Goal: Task Accomplishment & Management: Use online tool/utility

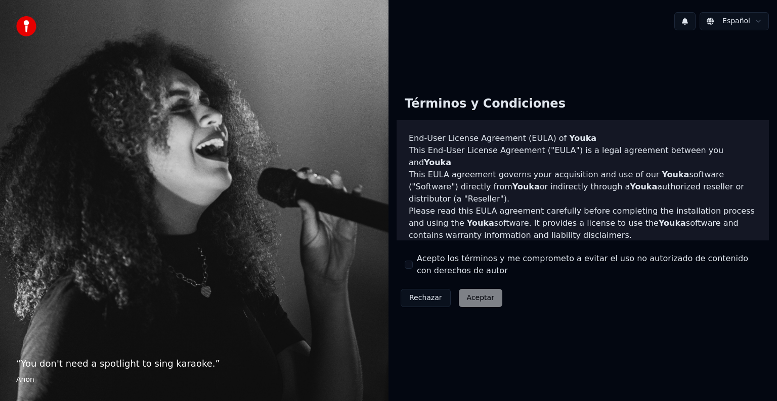
click at [467, 263] on label "Acepto los términos y me comprometo a evitar el uso no autorizado de contenido …" at bounding box center [589, 265] width 344 height 24
click at [413, 263] on button "Acepto los términos y me comprometo a evitar el uso no autorizado de contenido …" at bounding box center [408, 265] width 8 height 8
click at [469, 294] on button "Aceptar" at bounding box center [480, 298] width 43 height 18
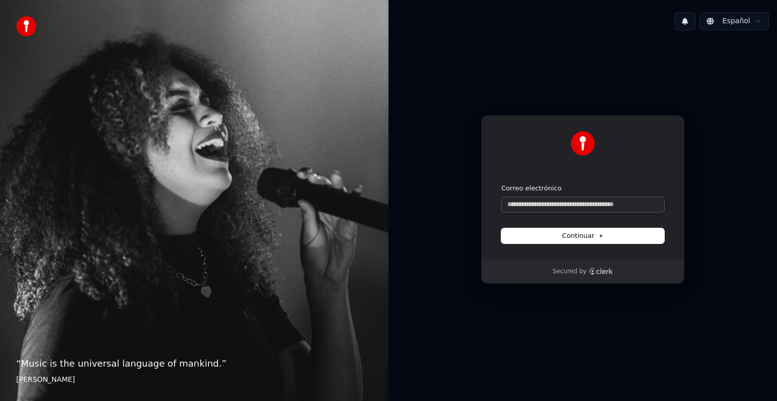
click at [521, 206] on input "Correo electrónico" at bounding box center [582, 204] width 163 height 15
click at [501, 184] on button "submit" at bounding box center [501, 184] width 0 height 0
type input "**********"
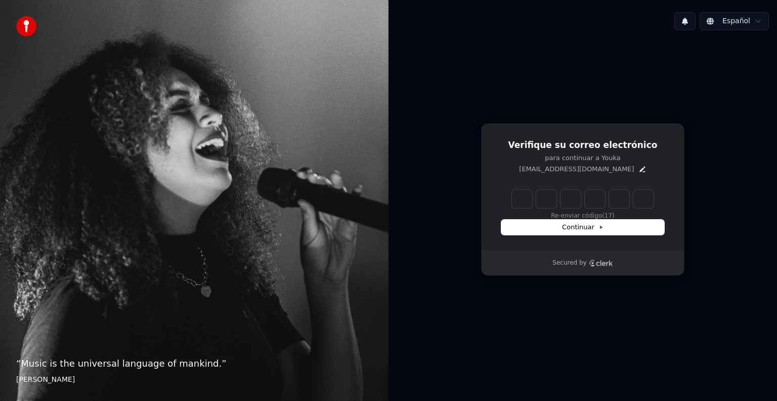
click at [528, 193] on input "Enter verification code" at bounding box center [583, 199] width 142 height 18
type input "******"
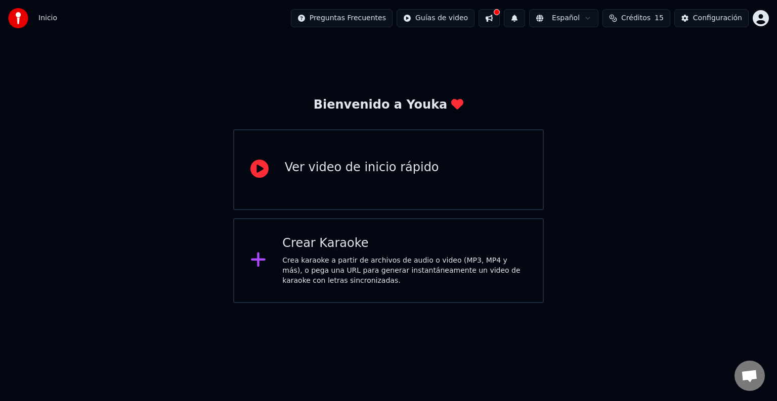
click at [395, 281] on div "Crea karaoke a partir de archivos de audio o video (MP3, MP4 y más), o pega una…" at bounding box center [404, 271] width 244 height 30
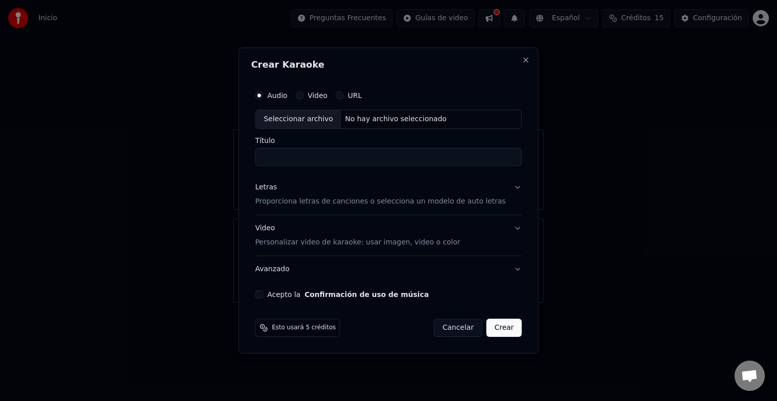
click at [354, 94] on div "URL" at bounding box center [348, 96] width 26 height 8
click at [343, 94] on button "URL" at bounding box center [339, 96] width 8 height 8
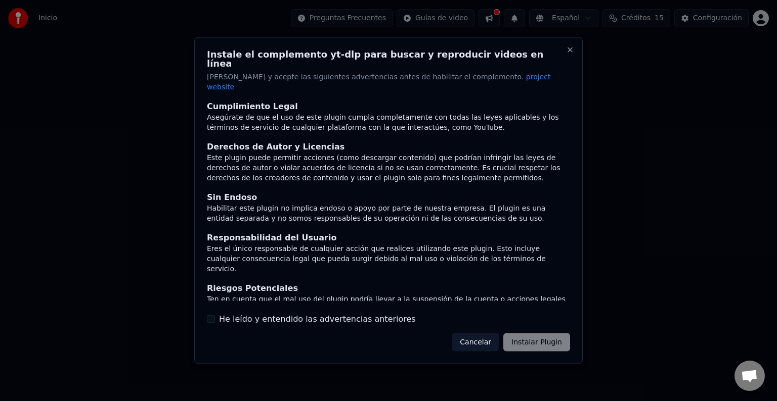
click at [514, 333] on div "Cancelar Instalar Plugin" at bounding box center [510, 342] width 118 height 18
click at [285, 301] on div "Cumplimiento Legal Asegúrate de que el uso de este plugin cumpla completamente …" at bounding box center [388, 212] width 363 height 225
click at [301, 313] on label "He leído y entendido las advertencias anteriores" at bounding box center [317, 319] width 197 height 12
click at [215, 315] on button "He leído y entendido las advertencias anteriores" at bounding box center [211, 319] width 8 height 8
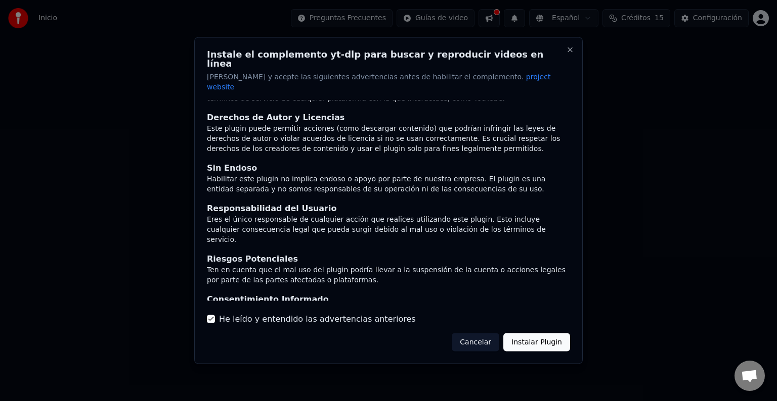
scroll to position [44, 0]
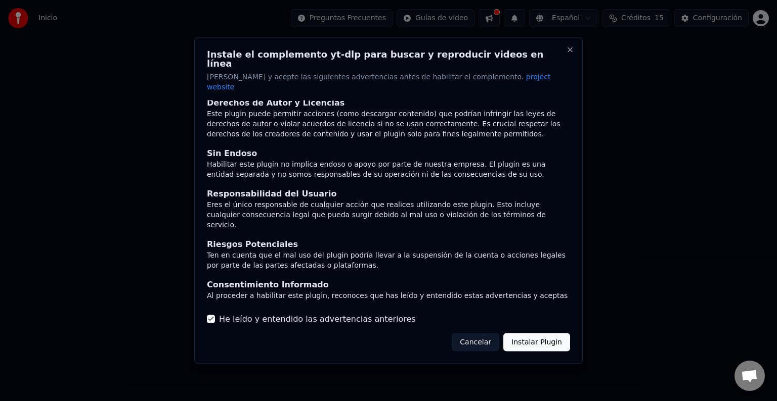
click at [552, 338] on button "Instalar Plugin" at bounding box center [536, 342] width 67 height 18
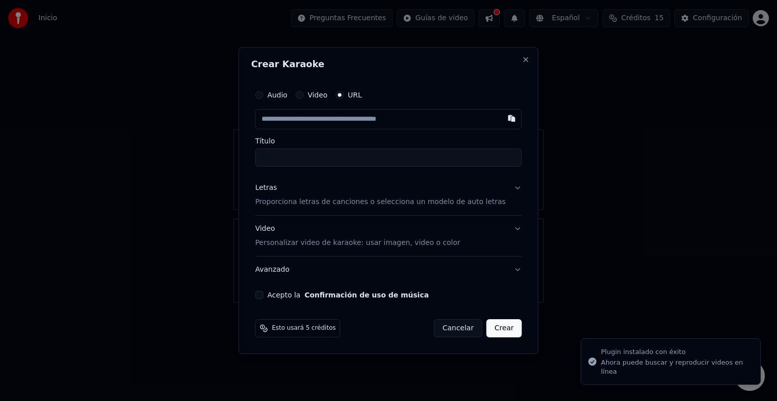
click at [334, 121] on input "text" at bounding box center [388, 119] width 266 height 20
type input "**********"
click at [303, 160] on input "Título" at bounding box center [388, 158] width 266 height 18
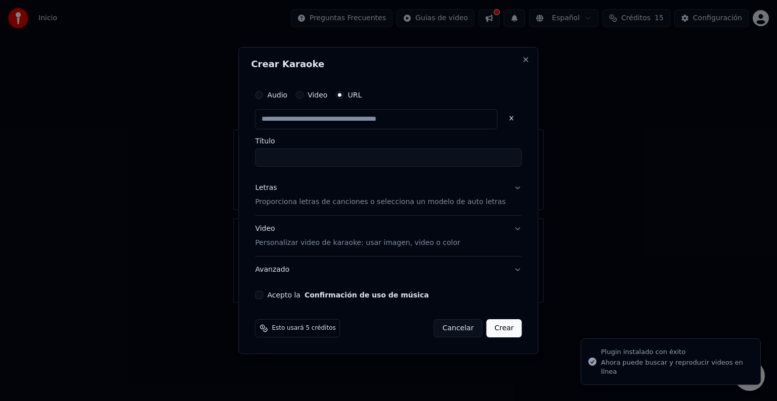
type input "**********"
type input "*********"
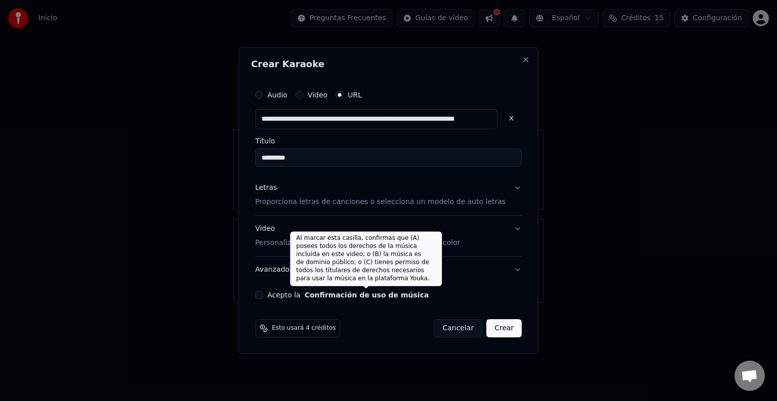
click at [384, 297] on button "Confirmación de uso de música" at bounding box center [366, 295] width 124 height 7
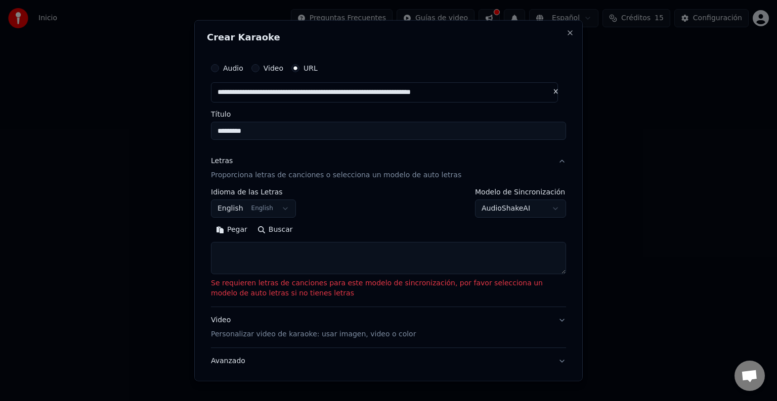
click at [277, 206] on body "**********" at bounding box center [388, 151] width 777 height 303
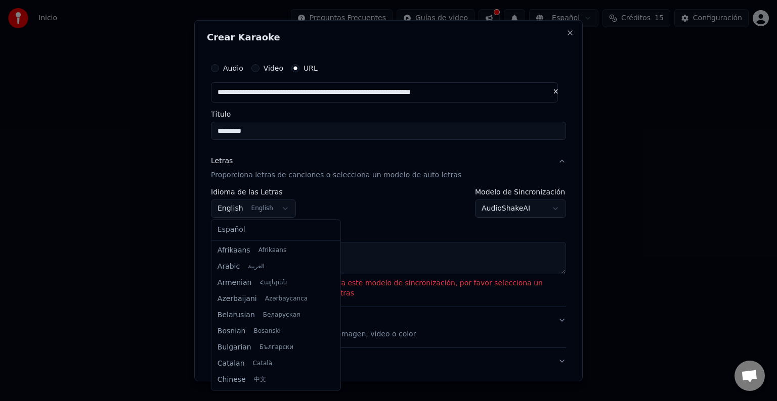
scroll to position [81, 0]
select select "**"
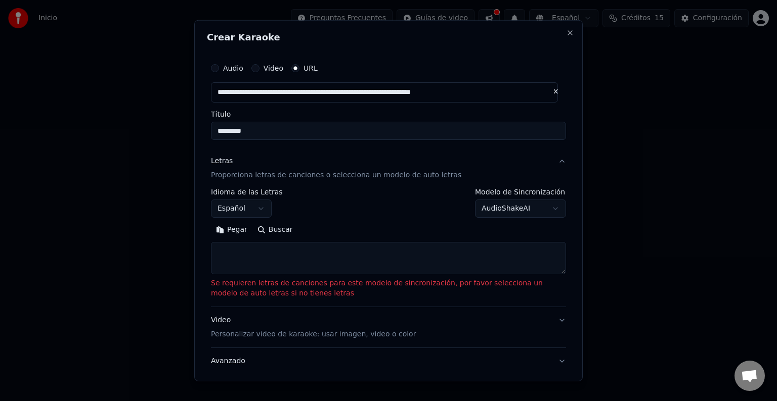
scroll to position [51, 0]
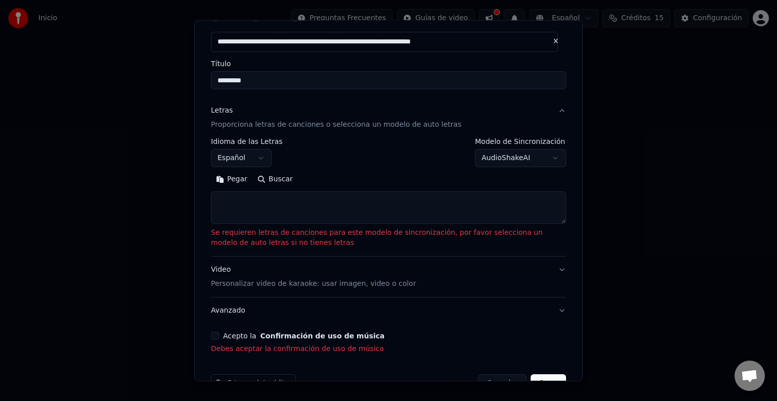
click at [378, 209] on textarea at bounding box center [388, 208] width 355 height 32
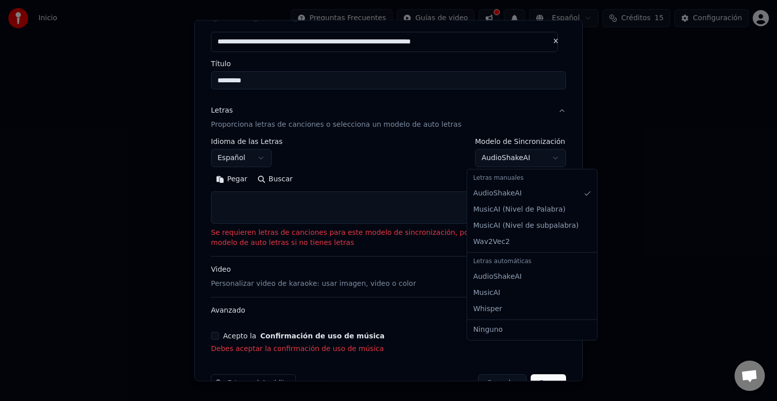
click at [514, 160] on body "**********" at bounding box center [388, 151] width 777 height 303
select select "**********"
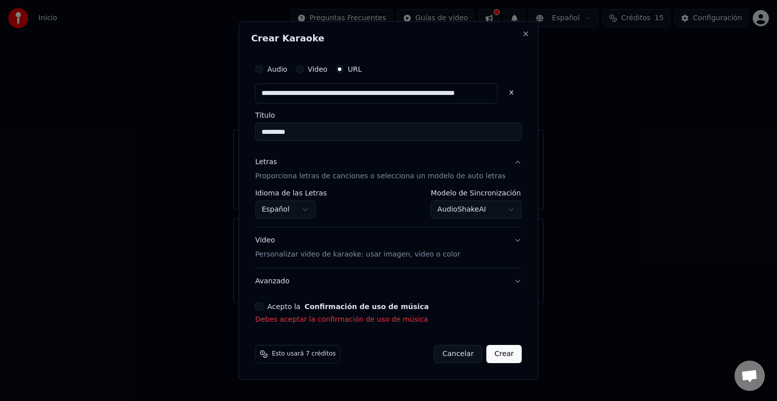
scroll to position [0, 0]
click at [365, 255] on p "Personalizar video de karaoke: usar imagen, video o color" at bounding box center [357, 255] width 205 height 10
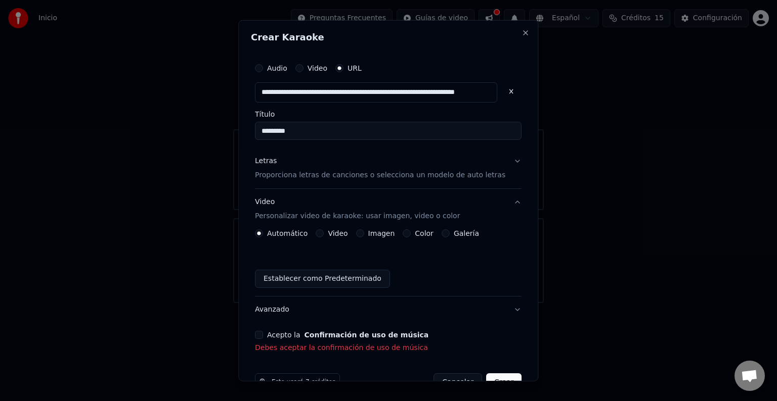
scroll to position [26, 0]
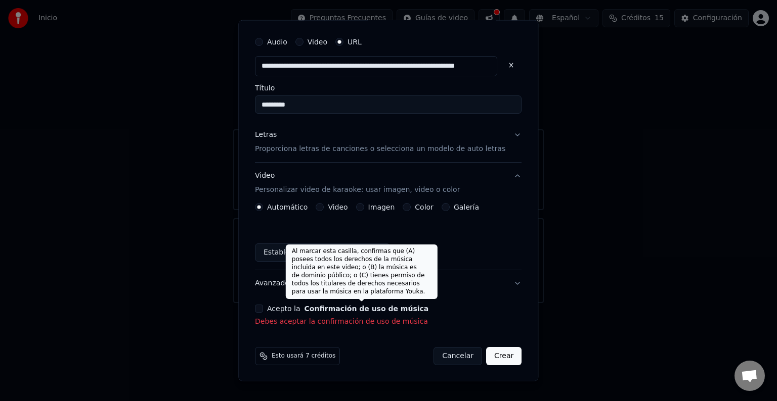
click at [314, 305] on button "Confirmación de uso de música" at bounding box center [366, 308] width 124 height 7
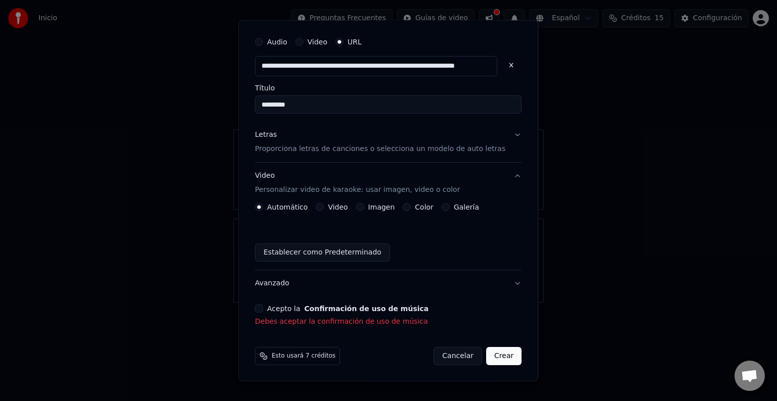
click at [263, 306] on button "Acepto la Confirmación de uso de música" at bounding box center [259, 309] width 8 height 8
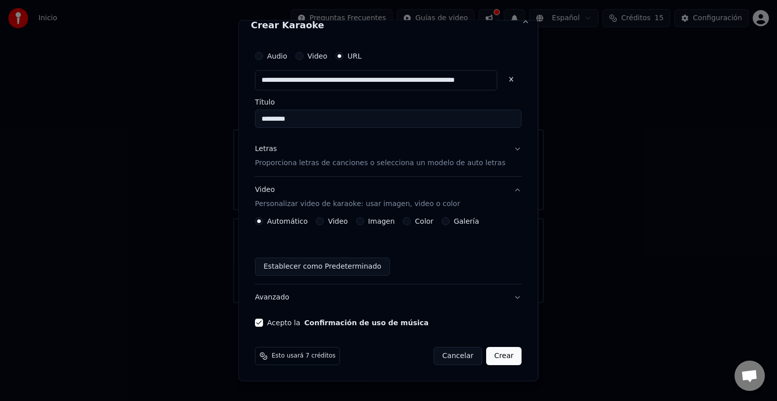
click at [330, 222] on div "Video" at bounding box center [332, 221] width 32 height 8
click at [324, 222] on button "Video" at bounding box center [320, 221] width 8 height 8
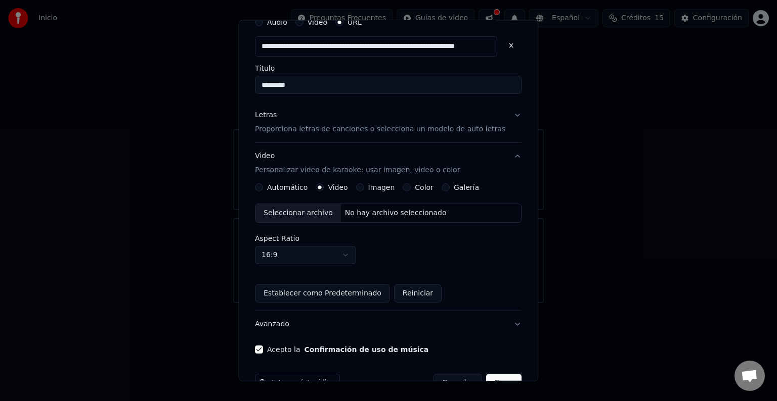
scroll to position [73, 0]
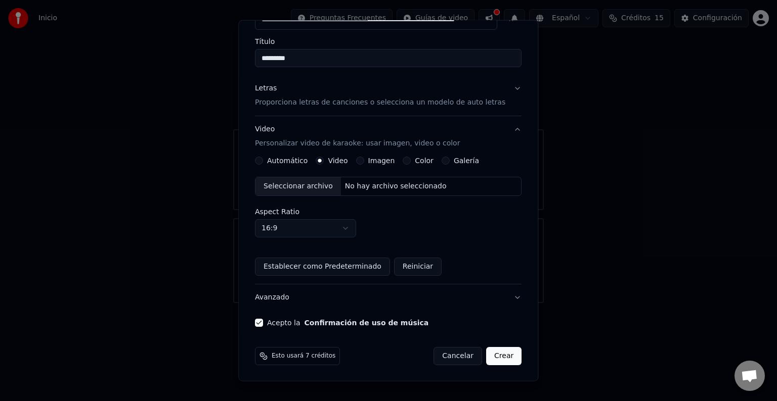
click at [263, 157] on button "Automático" at bounding box center [259, 161] width 8 height 8
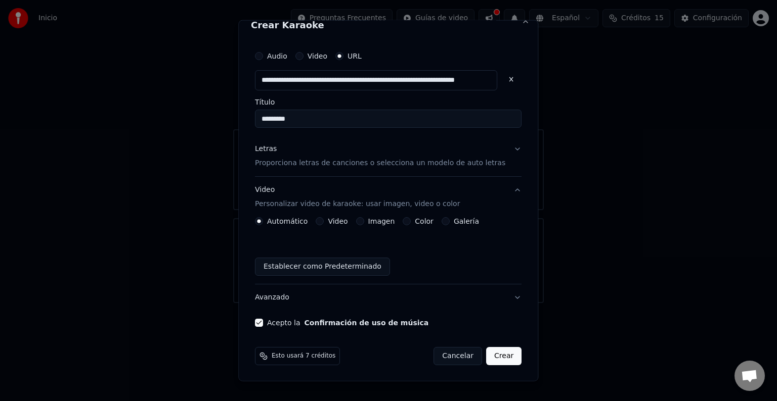
click at [367, 164] on p "Proporciona letras de canciones o selecciona un modelo de auto letras" at bounding box center [380, 163] width 250 height 10
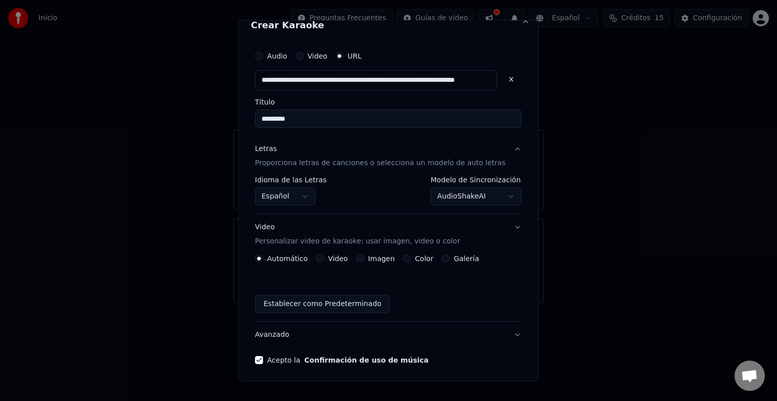
scroll to position [0, 0]
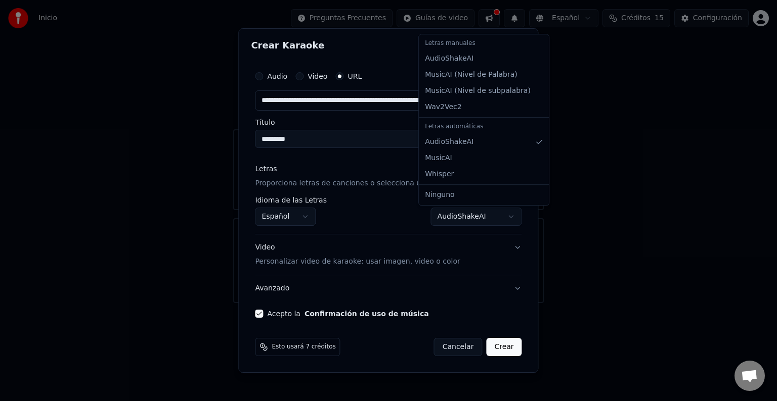
click at [447, 211] on body "**********" at bounding box center [388, 151] width 777 height 303
select select "**********"
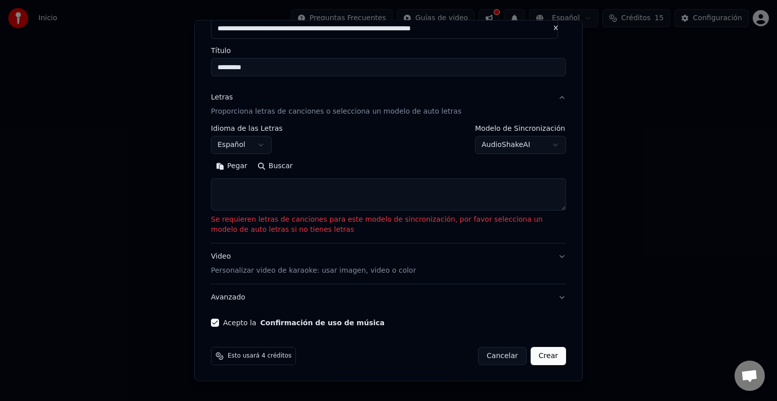
scroll to position [13, 0]
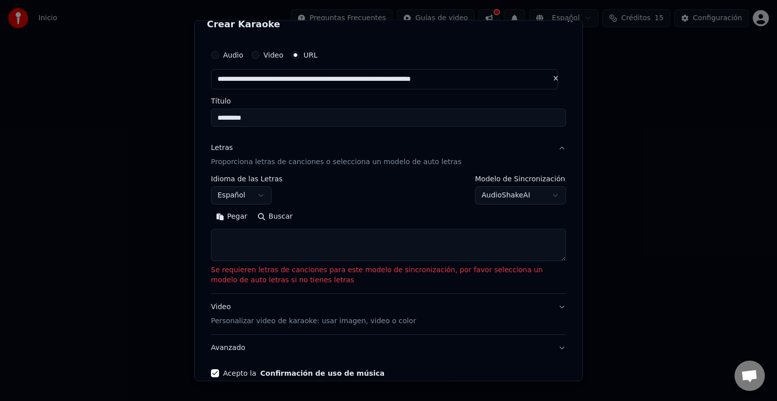
click at [309, 239] on textarea at bounding box center [388, 245] width 355 height 32
paste textarea "**********"
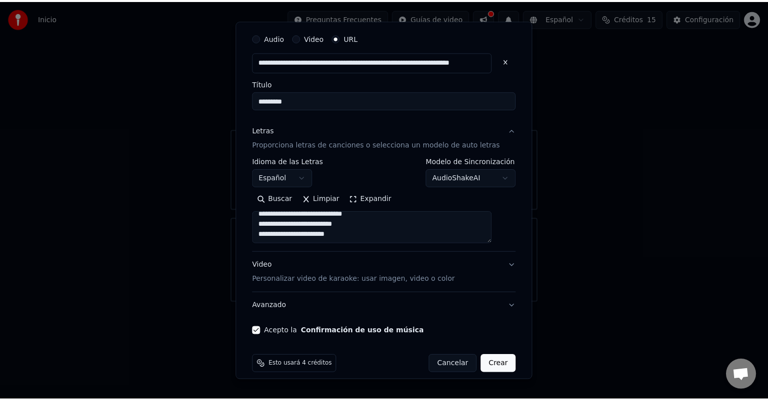
scroll to position [39, 0]
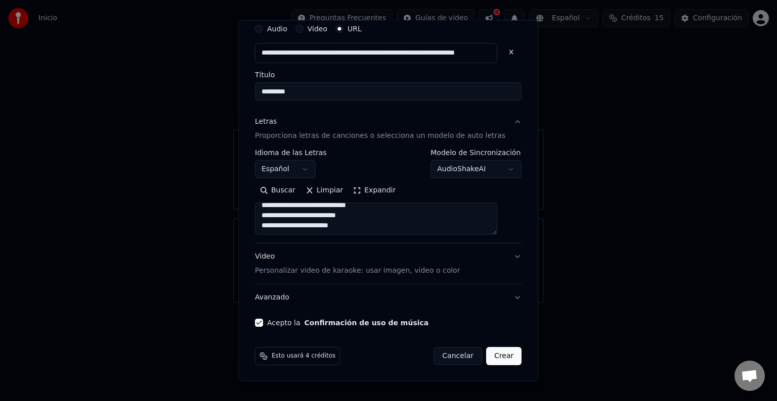
type textarea "**********"
click at [491, 361] on button "Crear" at bounding box center [503, 356] width 35 height 18
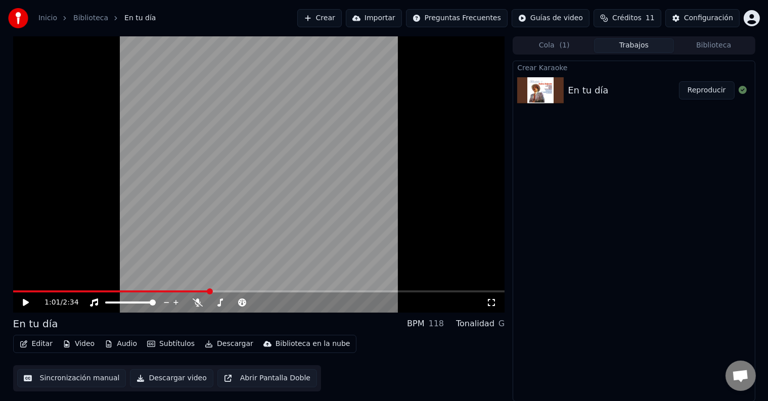
click at [27, 305] on icon at bounding box center [33, 303] width 24 height 8
click at [27, 305] on icon at bounding box center [25, 303] width 5 height 6
click at [199, 325] on div "En tu día BPM 118 Tonalidad G" at bounding box center [259, 324] width 492 height 14
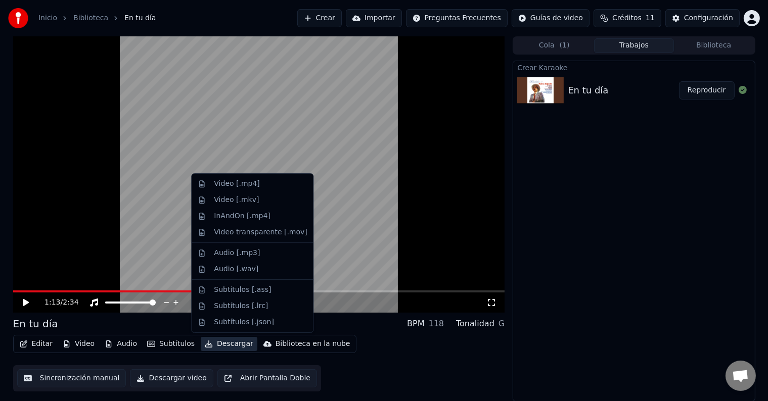
click at [219, 340] on button "Descargar" at bounding box center [229, 344] width 57 height 14
click at [255, 292] on div "Subtítulos [.ass]" at bounding box center [242, 290] width 57 height 10
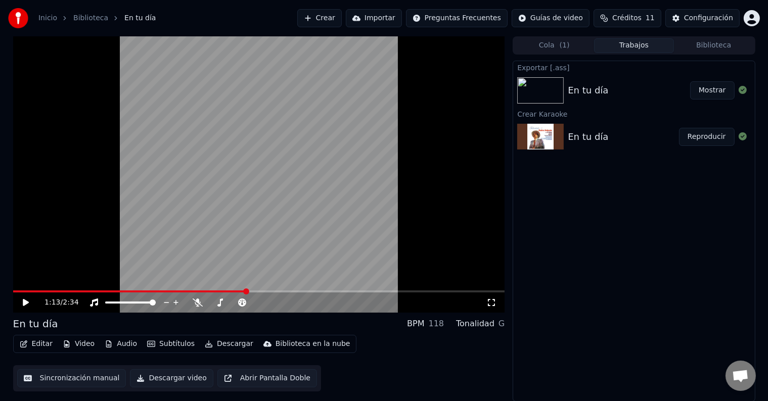
click at [700, 86] on button "Mostrar" at bounding box center [712, 90] width 44 height 18
click at [106, 324] on div "En tu día BPM 118 Tonalidad G" at bounding box center [259, 324] width 492 height 14
click at [166, 342] on button "Subtítulos" at bounding box center [171, 344] width 56 height 14
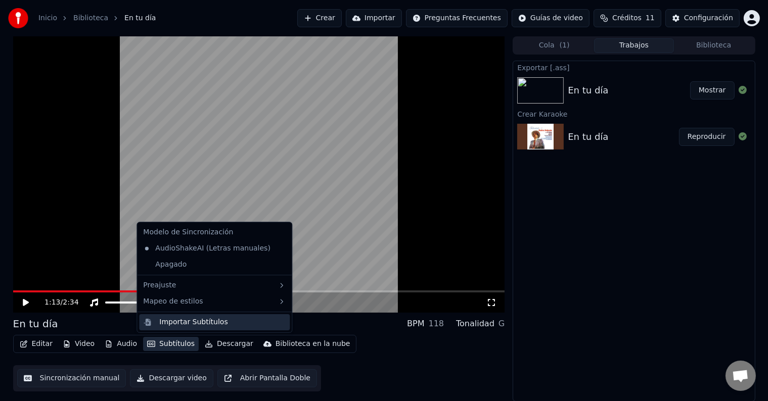
click at [235, 321] on div "Importar Subtítulos" at bounding box center [222, 323] width 126 height 10
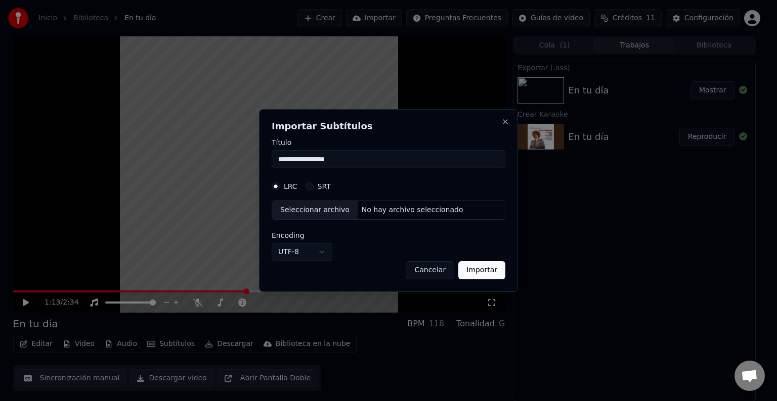
click at [307, 183] on button "SRT" at bounding box center [309, 187] width 8 height 8
click at [357, 163] on input "**********" at bounding box center [388, 159] width 234 height 18
click at [342, 214] on div "Seleccionar archivo" at bounding box center [314, 210] width 85 height 18
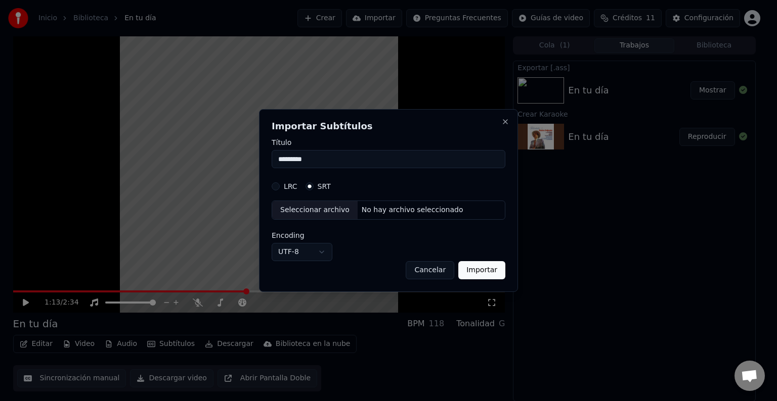
click at [480, 271] on button "Importar" at bounding box center [481, 270] width 47 height 18
type input "**********"
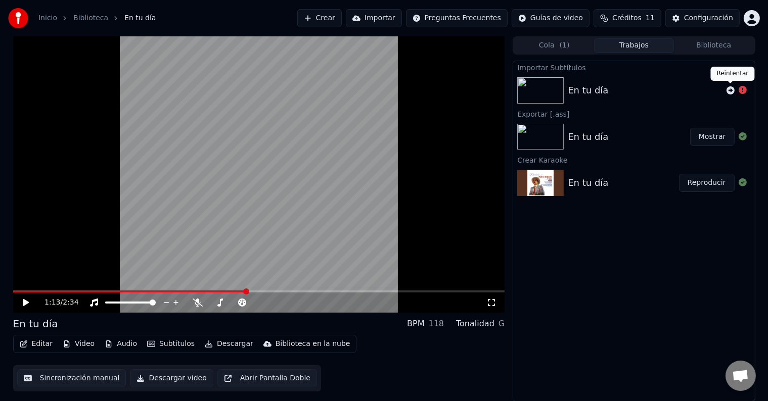
click at [732, 91] on icon at bounding box center [731, 90] width 8 height 8
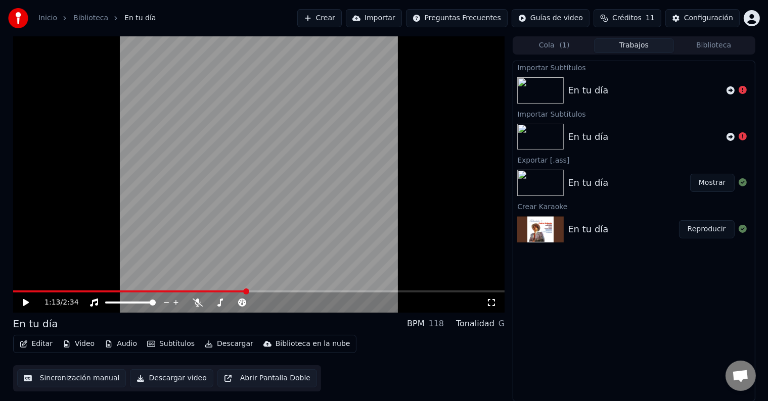
click at [364, 357] on div "Editar Video Audio Subtítulos Descargar Biblioteca en la nube Sincronización ma…" at bounding box center [259, 363] width 492 height 57
click at [402, 16] on button "Importar" at bounding box center [374, 18] width 56 height 18
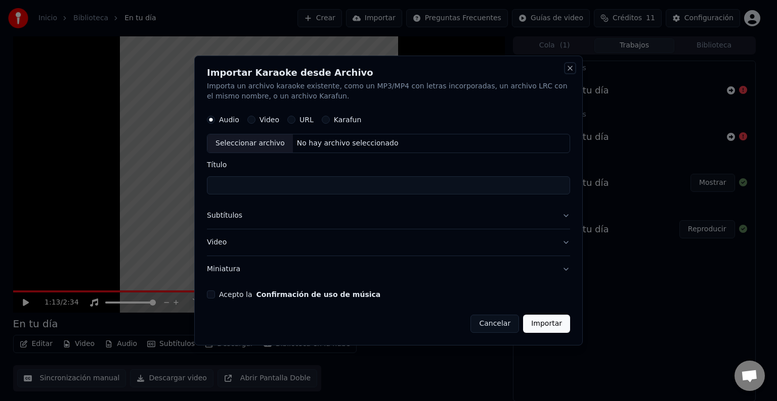
click at [569, 66] on button "Close" at bounding box center [570, 68] width 8 height 8
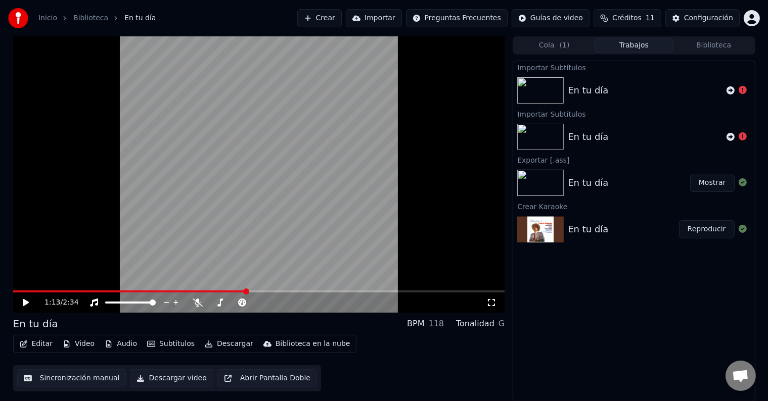
click at [118, 340] on button "Audio" at bounding box center [121, 344] width 40 height 14
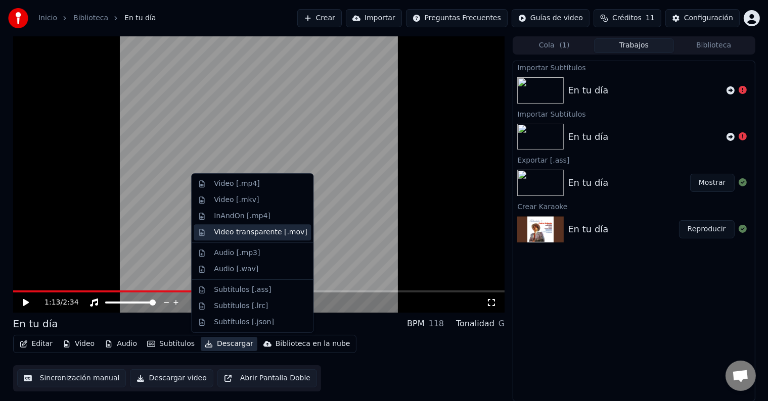
click at [255, 232] on div "Video transparente [.mov]" at bounding box center [260, 233] width 93 height 10
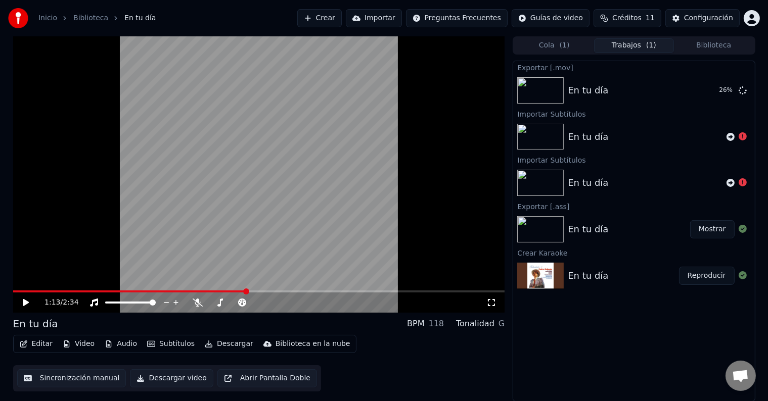
click at [19, 305] on div "1:13 / 2:34" at bounding box center [259, 303] width 484 height 10
click at [24, 300] on icon at bounding box center [26, 302] width 6 height 7
click at [25, 301] on icon at bounding box center [33, 303] width 24 height 8
click at [36, 337] on button "Editar" at bounding box center [36, 344] width 41 height 14
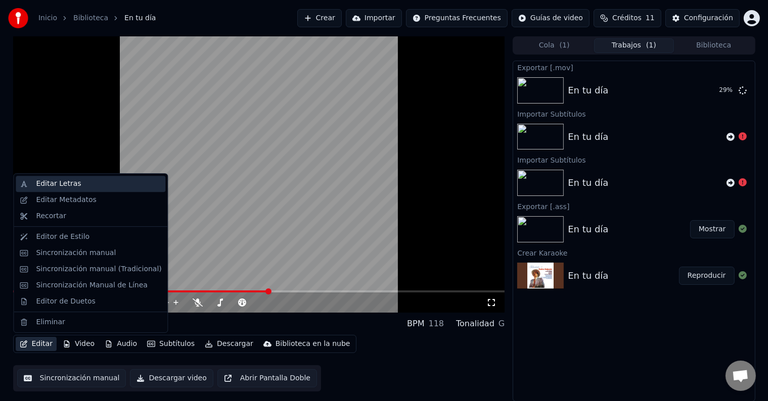
click at [107, 183] on div "Editar Letras" at bounding box center [98, 184] width 125 height 10
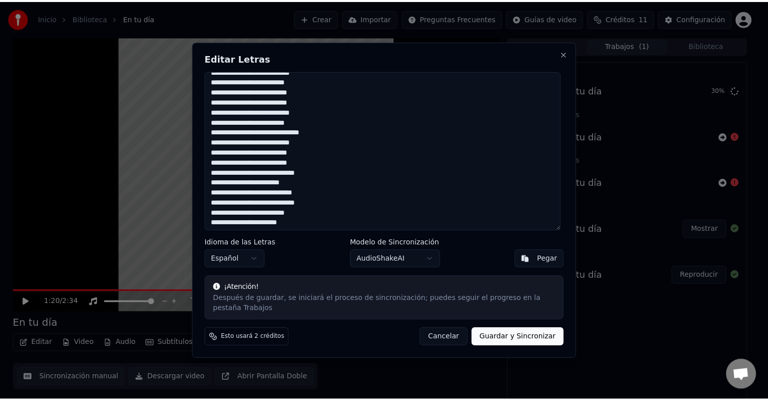
scroll to position [91, 0]
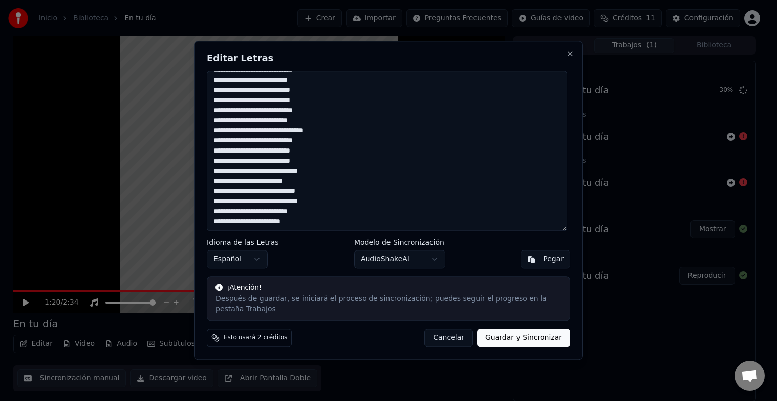
click at [453, 330] on button "Cancelar" at bounding box center [448, 339] width 49 height 18
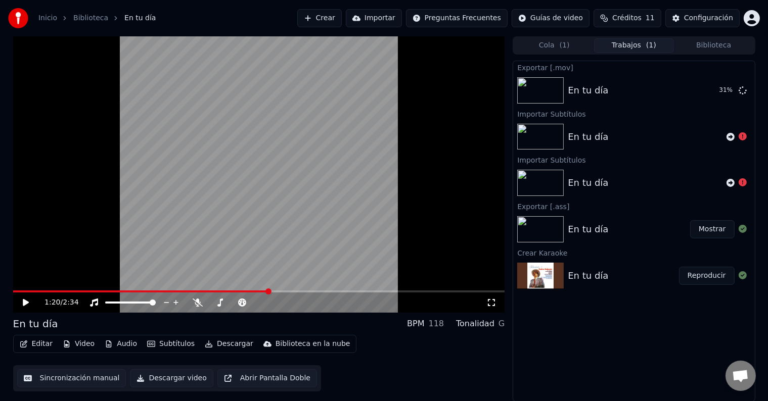
click at [165, 344] on button "Subtítulos" at bounding box center [171, 344] width 56 height 14
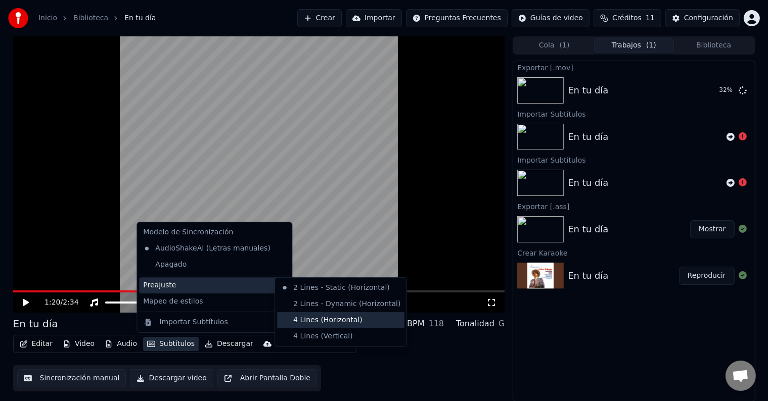
click at [331, 316] on div "4 Lines (Horizontal)" at bounding box center [340, 320] width 127 height 16
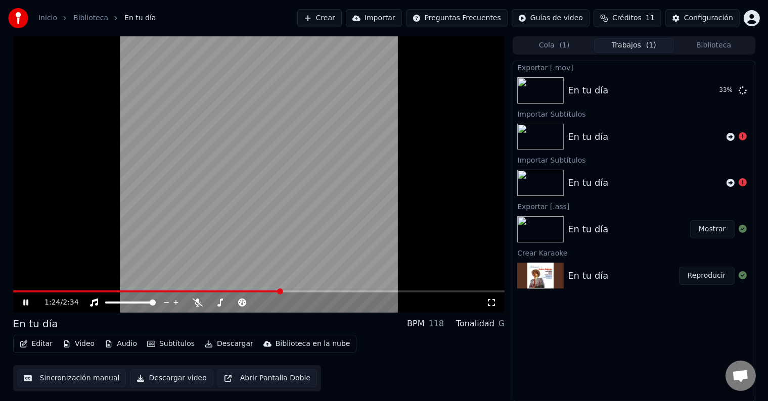
click at [24, 301] on icon at bounding box center [25, 303] width 5 height 6
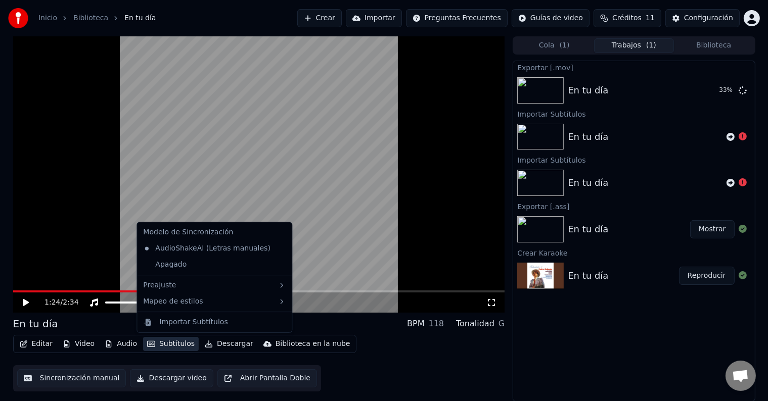
click at [167, 340] on button "Subtítulos" at bounding box center [171, 344] width 56 height 14
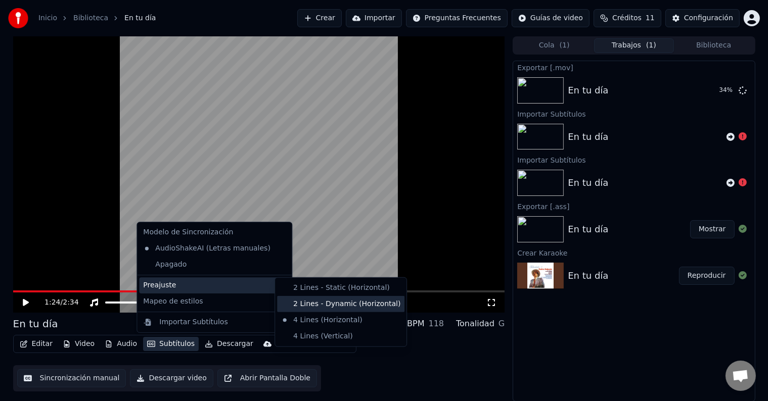
click at [310, 307] on div "2 Lines - Dynamic (Horizontal)" at bounding box center [340, 304] width 127 height 16
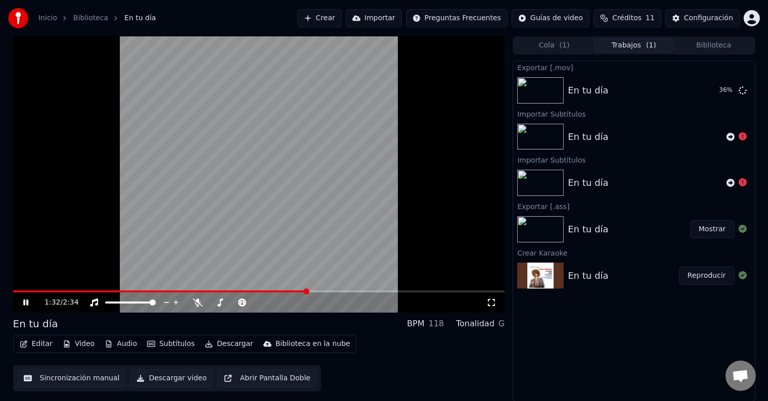
click at [266, 292] on span at bounding box center [160, 292] width 294 height 2
click at [253, 292] on span at bounding box center [134, 292] width 242 height 2
click at [240, 289] on video at bounding box center [259, 174] width 492 height 277
click at [232, 291] on span at bounding box center [135, 292] width 244 height 2
click at [217, 291] on span at bounding box center [122, 292] width 219 height 2
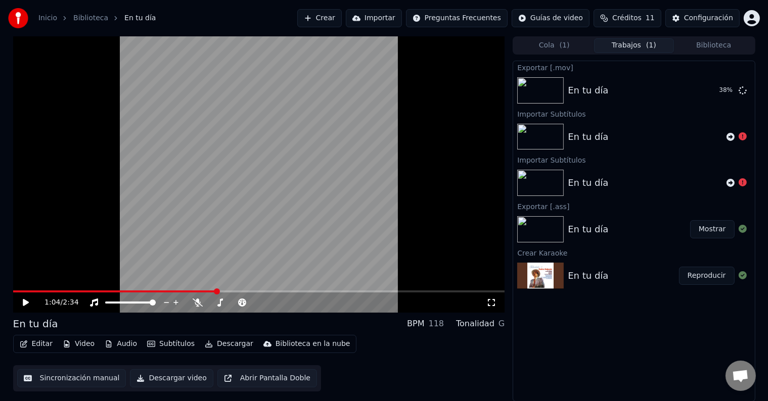
click at [241, 291] on span at bounding box center [259, 292] width 492 height 2
click at [255, 292] on span at bounding box center [259, 292] width 492 height 2
click at [240, 291] on span at bounding box center [134, 292] width 242 height 2
click at [235, 247] on video at bounding box center [259, 174] width 492 height 277
click at [258, 204] on video at bounding box center [259, 174] width 492 height 277
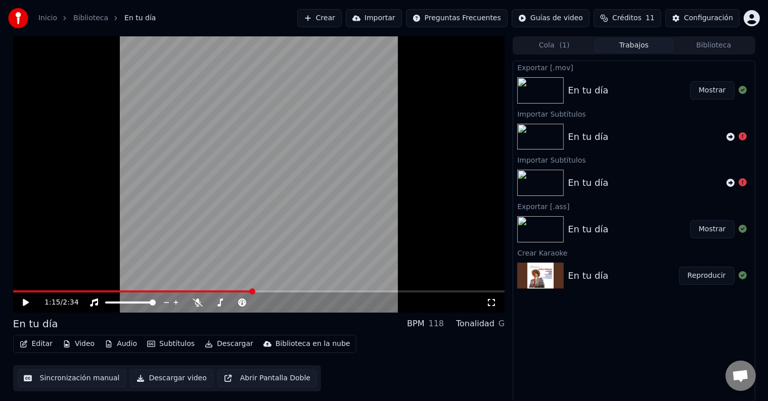
click at [716, 89] on button "Mostrar" at bounding box center [712, 90] width 44 height 18
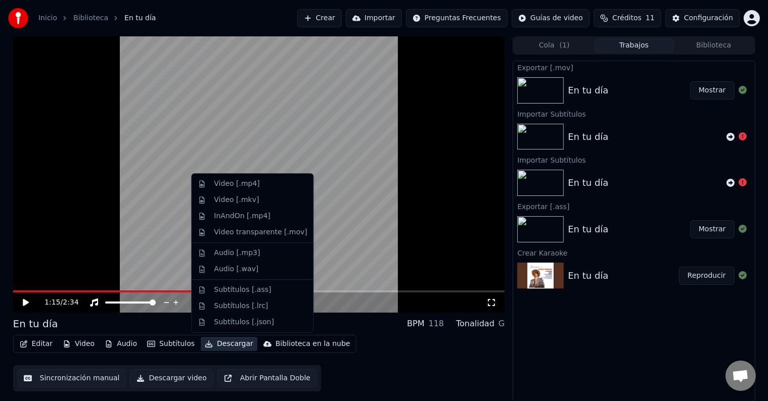
click at [219, 340] on button "Descargar" at bounding box center [229, 344] width 57 height 14
click at [281, 215] on div "InAndOn [.mp4]" at bounding box center [260, 216] width 93 height 10
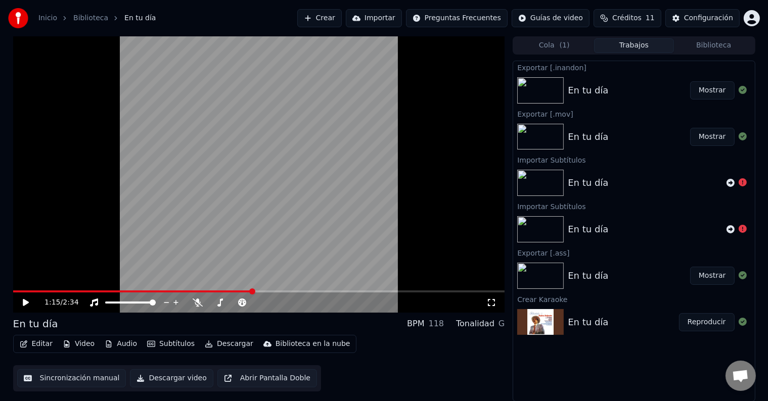
click at [706, 92] on button "Mostrar" at bounding box center [712, 90] width 44 height 18
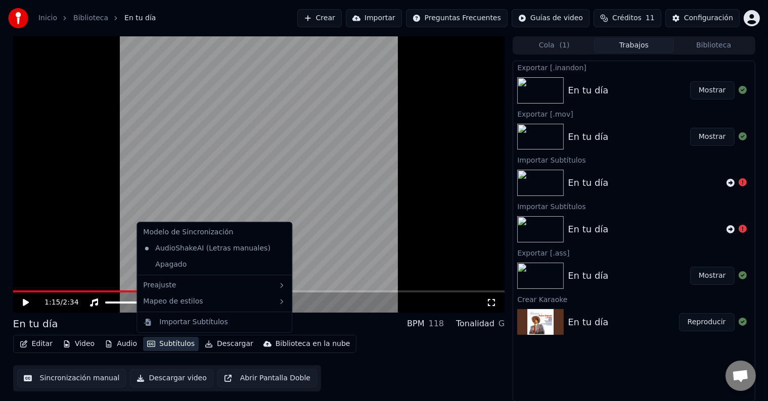
click at [164, 341] on button "Subtítulos" at bounding box center [171, 344] width 56 height 14
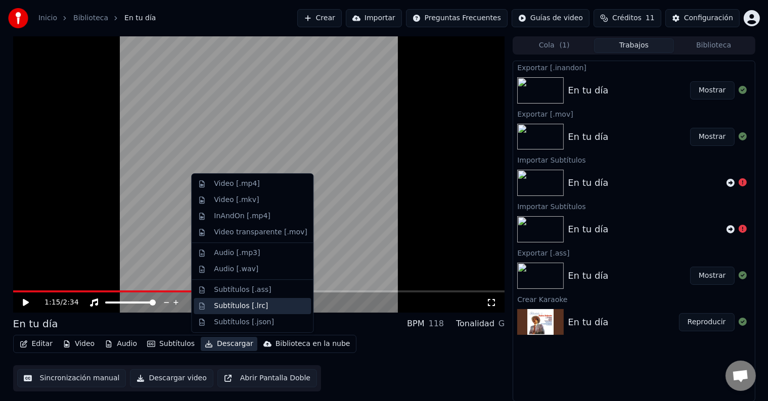
click at [262, 305] on div "Subtítulos [.lrc]" at bounding box center [260, 306] width 93 height 10
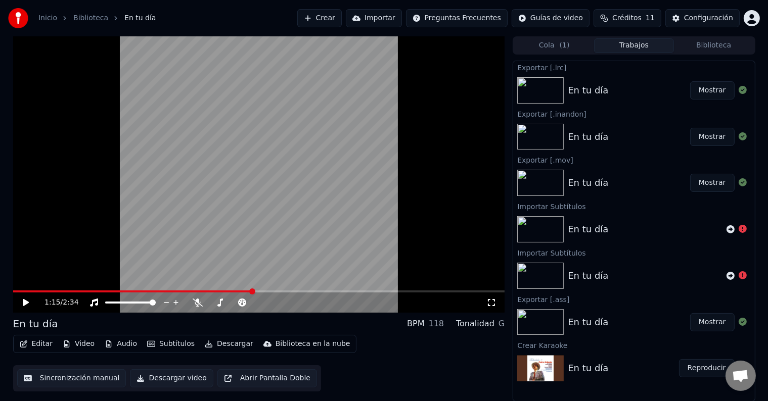
click at [703, 87] on button "Mostrar" at bounding box center [712, 90] width 44 height 18
